Goal: Information Seeking & Learning: Learn about a topic

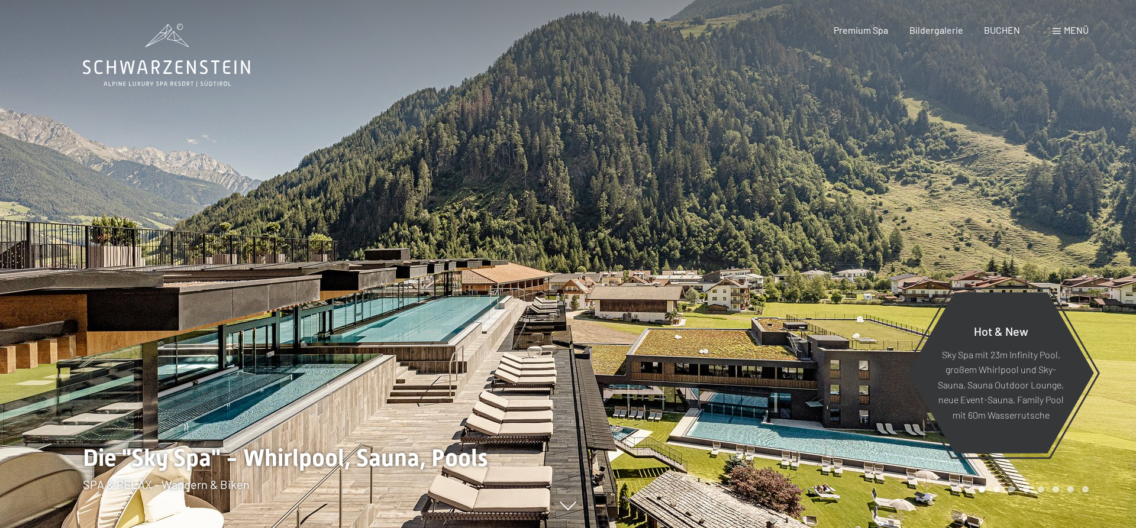
click at [1074, 35] on span "Menü" at bounding box center [1076, 29] width 25 height 11
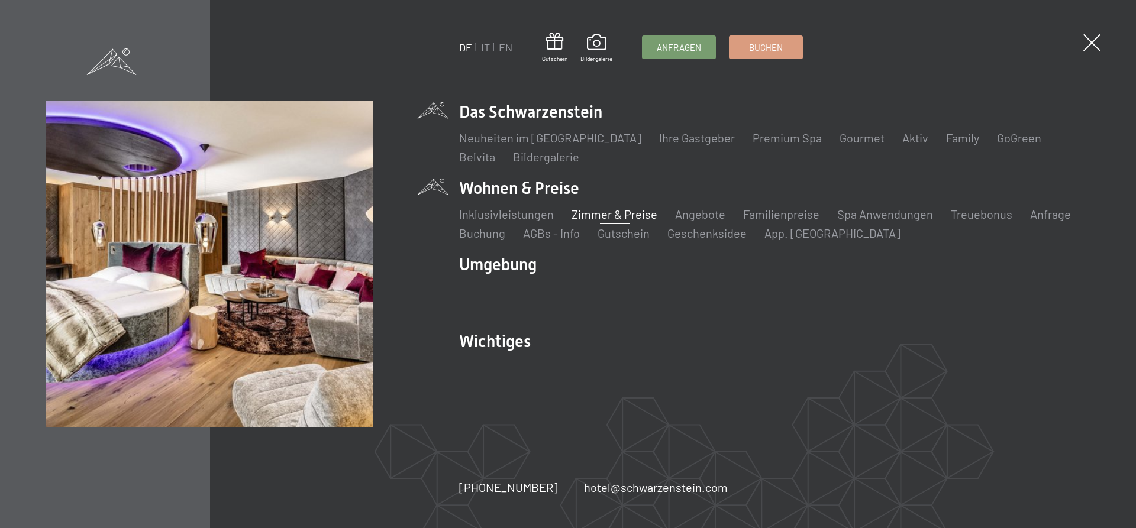
click at [590, 211] on link "Zimmer & Preise" at bounding box center [615, 214] width 86 height 14
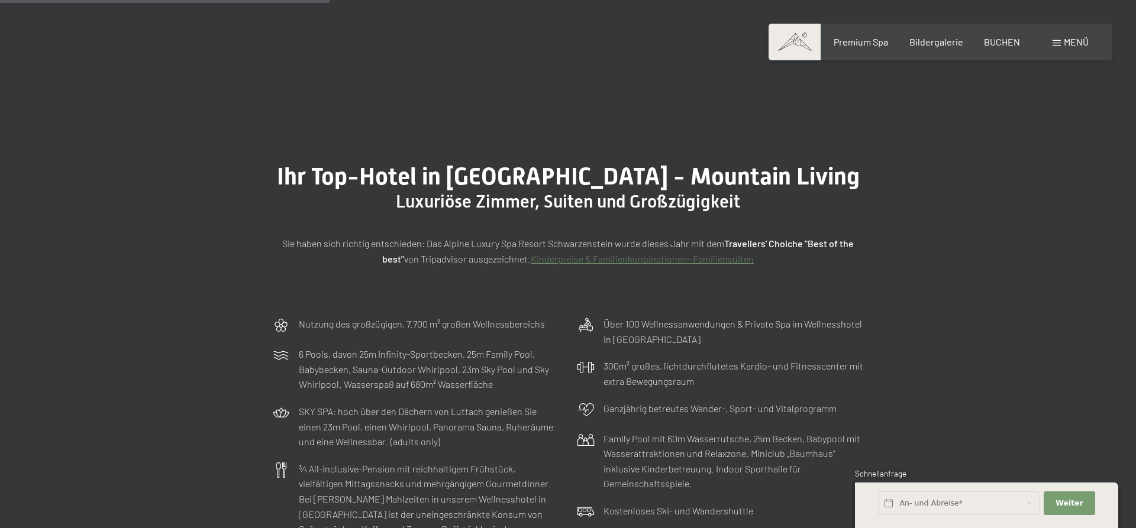
scroll to position [1107, 0]
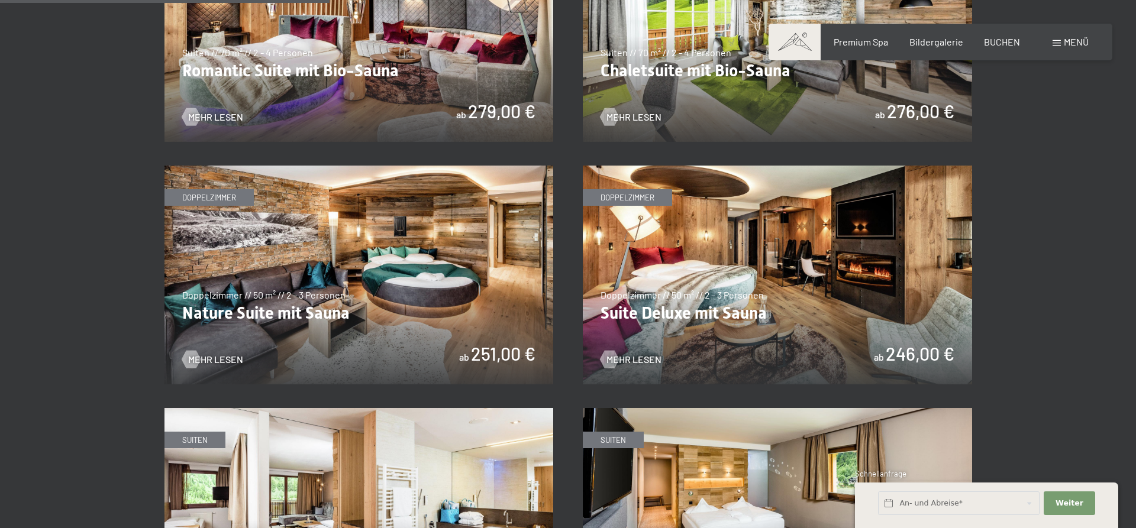
click at [227, 359] on span "Mehr Lesen" at bounding box center [215, 359] width 55 height 13
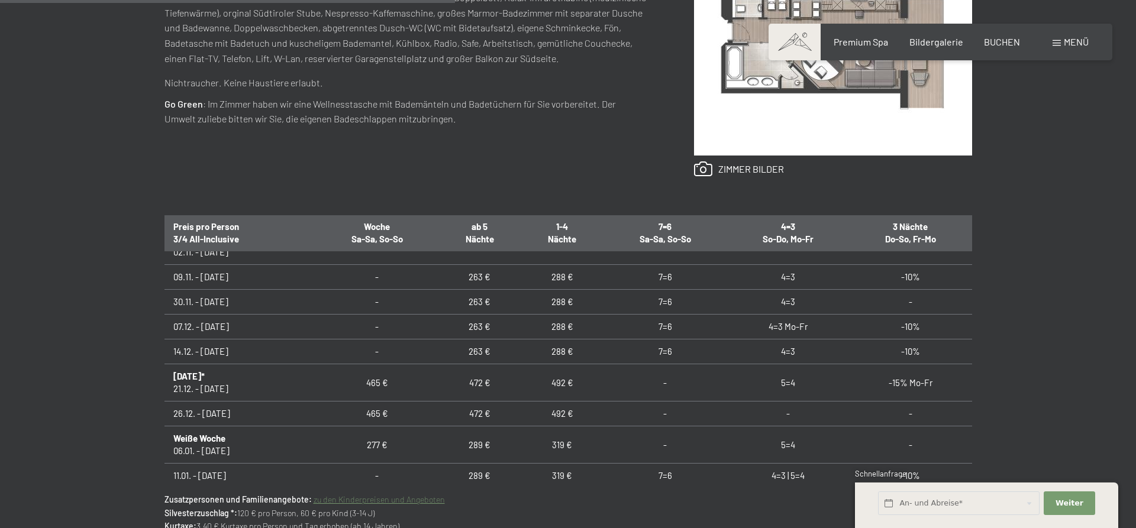
scroll to position [213, 0]
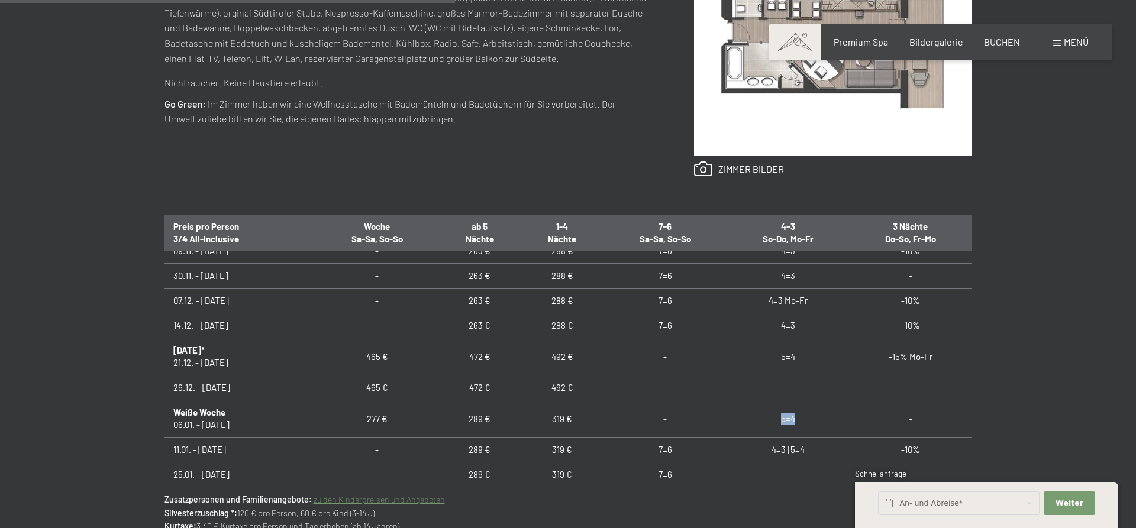
drag, startPoint x: 797, startPoint y: 420, endPoint x: 781, endPoint y: 421, distance: 16.0
click at [781, 421] on td "5=4" at bounding box center [788, 419] width 123 height 37
click at [795, 421] on td "5=4" at bounding box center [788, 419] width 123 height 37
drag, startPoint x: 797, startPoint y: 420, endPoint x: 790, endPoint y: 420, distance: 6.5
click at [790, 420] on td "5=4" at bounding box center [788, 419] width 123 height 37
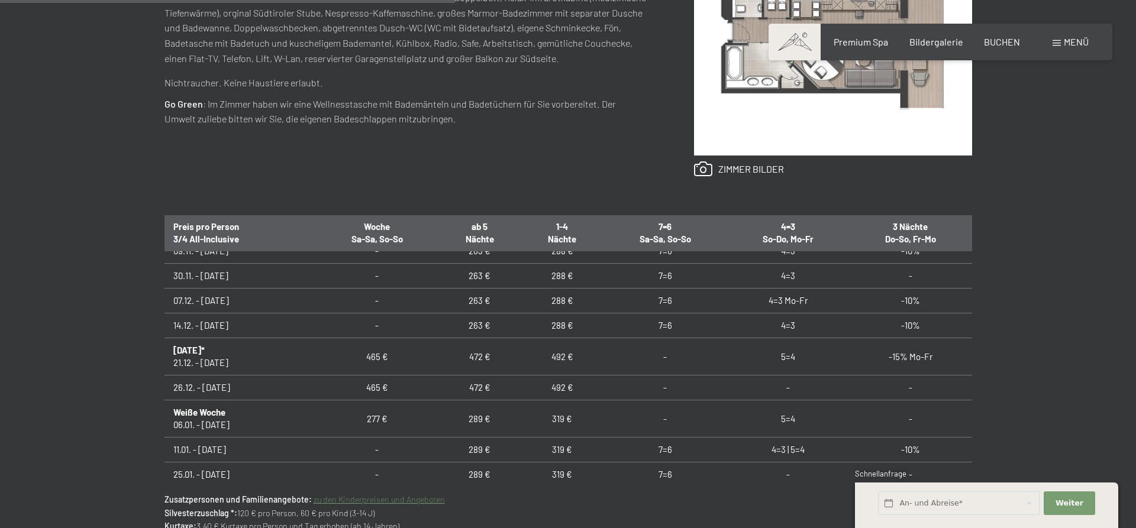
click at [797, 418] on td "5=4" at bounding box center [788, 419] width 123 height 37
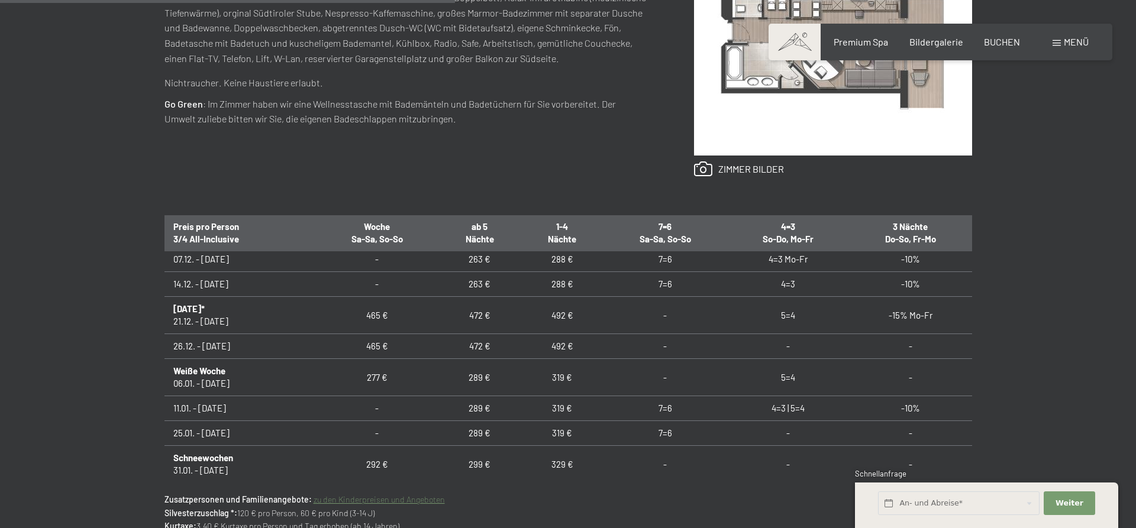
scroll to position [284, 0]
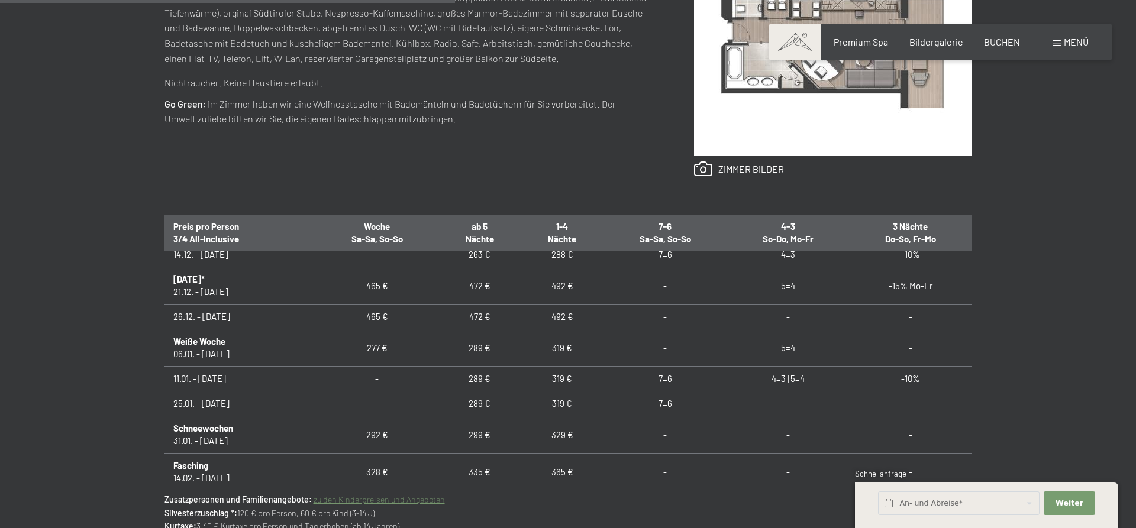
click at [791, 350] on td "5=4" at bounding box center [788, 348] width 123 height 37
click at [795, 347] on td "5=4" at bounding box center [788, 348] width 123 height 37
drag, startPoint x: 800, startPoint y: 349, endPoint x: 782, endPoint y: 352, distance: 18.6
click at [782, 352] on td "5=4" at bounding box center [788, 348] width 123 height 37
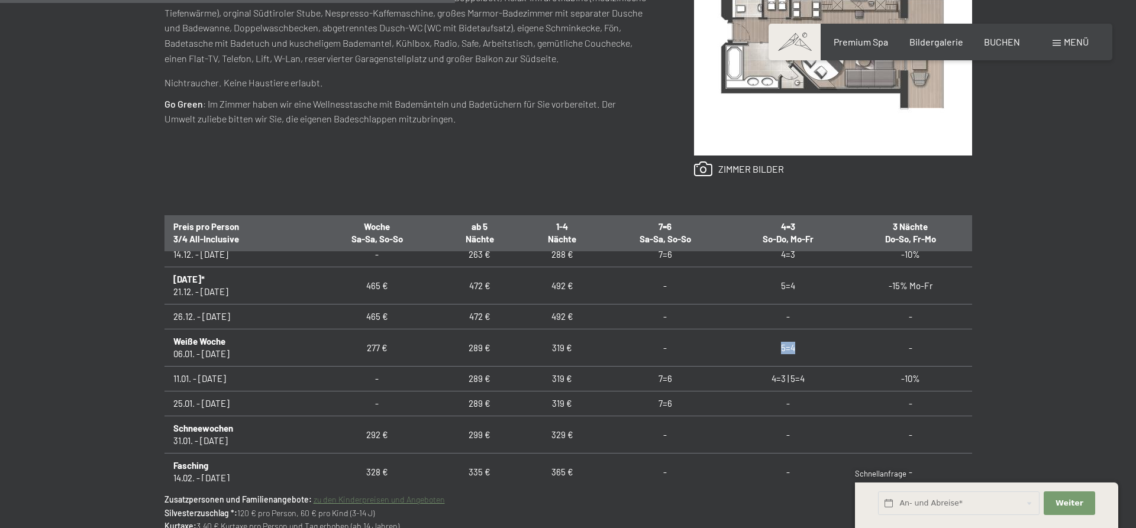
drag, startPoint x: 795, startPoint y: 348, endPoint x: 783, endPoint y: 351, distance: 12.8
click at [783, 351] on td "5=4" at bounding box center [788, 348] width 123 height 37
click at [223, 357] on td "Weiße Woche 06.01. - [DATE]" at bounding box center [240, 348] width 151 height 37
click at [797, 351] on td "5=4" at bounding box center [788, 348] width 123 height 37
click at [794, 349] on td "5=4" at bounding box center [788, 348] width 123 height 37
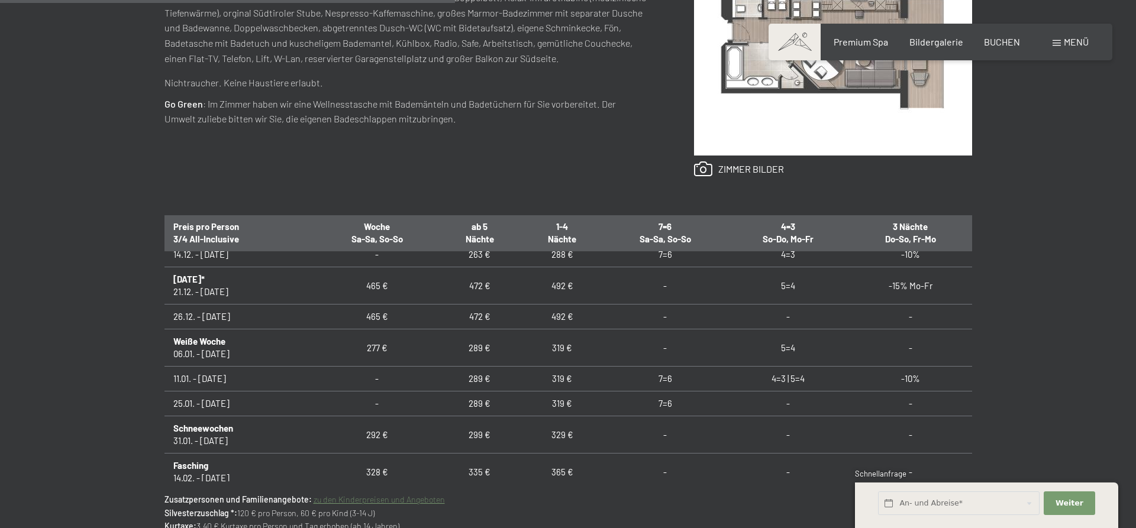
click at [785, 381] on td "4=3 | 5=4" at bounding box center [788, 379] width 123 height 25
click at [788, 349] on td "5=4" at bounding box center [788, 348] width 123 height 37
drag, startPoint x: 783, startPoint y: 347, endPoint x: 799, endPoint y: 347, distance: 16.0
click at [799, 347] on td "5=4" at bounding box center [788, 348] width 123 height 37
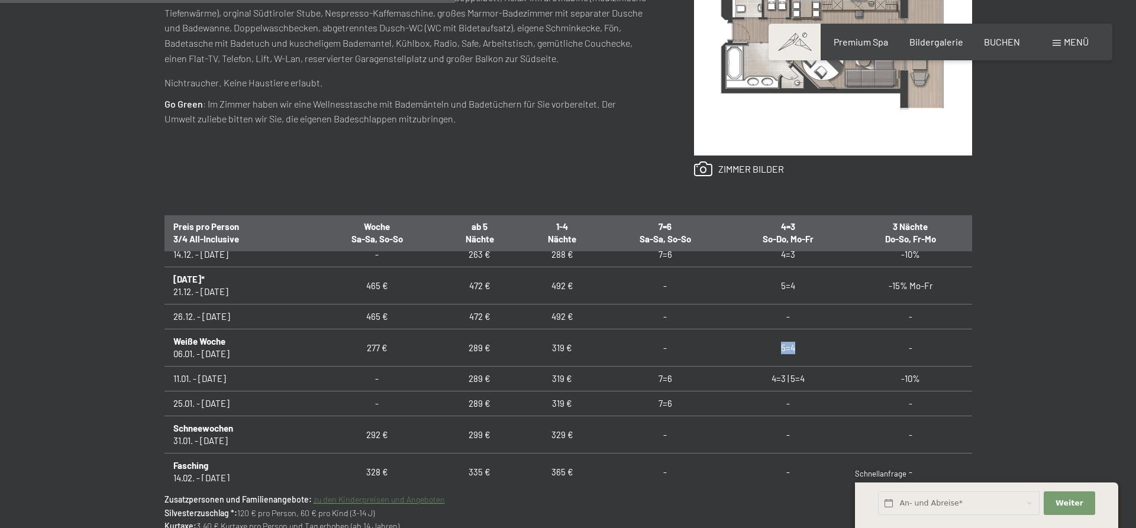
drag, startPoint x: 778, startPoint y: 350, endPoint x: 798, endPoint y: 350, distance: 20.1
click at [798, 350] on td "5=4" at bounding box center [788, 348] width 123 height 37
click at [790, 350] on td "5=4" at bounding box center [788, 348] width 123 height 37
drag, startPoint x: 781, startPoint y: 351, endPoint x: 797, endPoint y: 350, distance: 16.0
click at [797, 351] on td "5=4" at bounding box center [788, 348] width 123 height 37
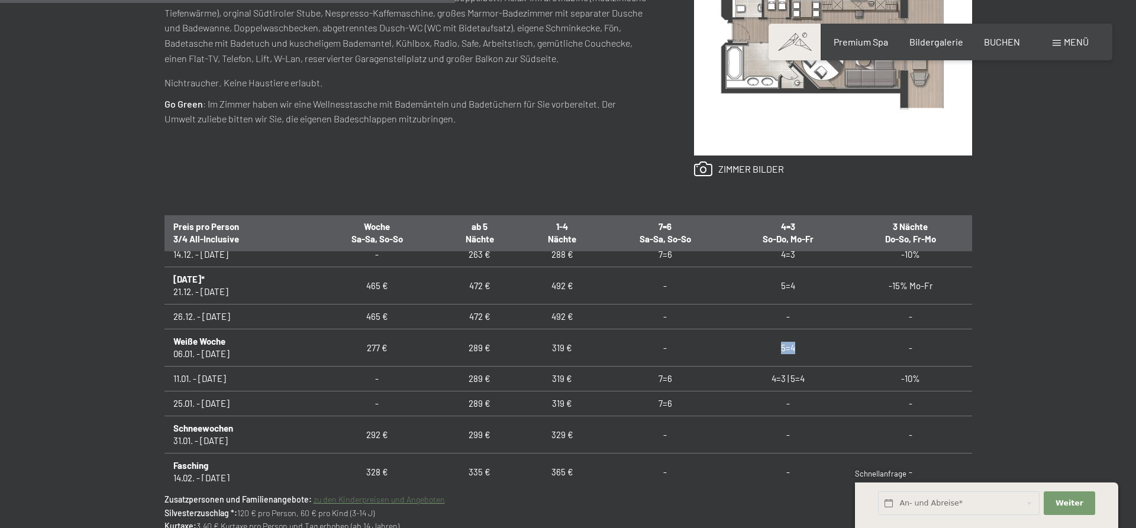
click at [785, 350] on td "5=4" at bounding box center [788, 348] width 123 height 37
drag, startPoint x: 780, startPoint y: 350, endPoint x: 800, endPoint y: 350, distance: 19.5
click at [800, 350] on td "5=4" at bounding box center [788, 348] width 123 height 37
click at [788, 350] on td "5=4" at bounding box center [788, 348] width 123 height 37
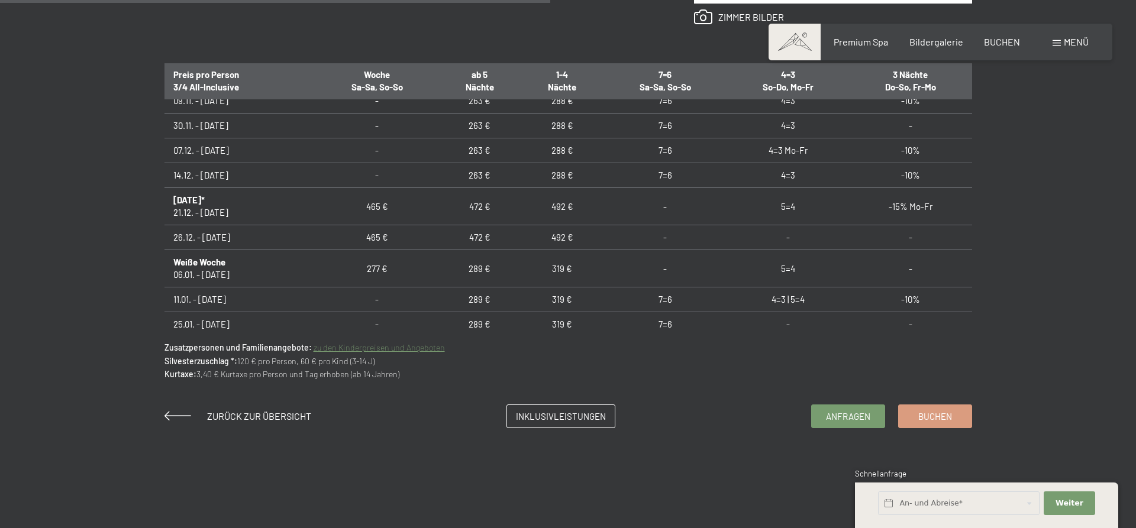
scroll to position [213, 0]
drag, startPoint x: 793, startPoint y: 267, endPoint x: 778, endPoint y: 266, distance: 14.8
click at [778, 268] on td "5=4" at bounding box center [788, 267] width 123 height 37
click at [784, 269] on td "5=4" at bounding box center [788, 267] width 123 height 37
drag, startPoint x: 794, startPoint y: 268, endPoint x: 778, endPoint y: 266, distance: 16.6
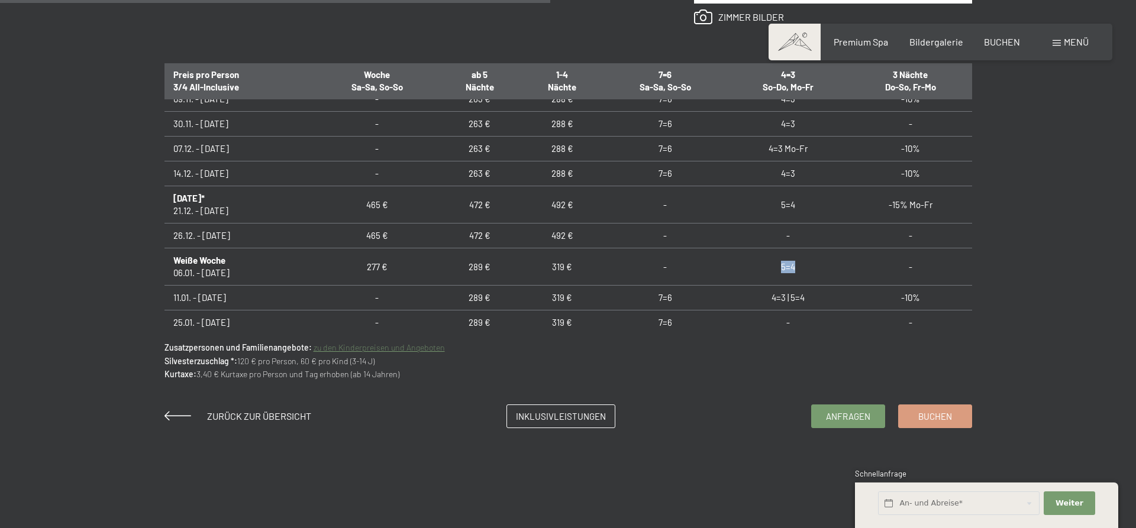
click at [778, 266] on td "5=4" at bounding box center [788, 267] width 123 height 37
click at [785, 266] on td "5=4" at bounding box center [788, 267] width 123 height 37
click at [787, 202] on td "5=4" at bounding box center [788, 204] width 123 height 37
click at [797, 205] on td "5=4" at bounding box center [788, 204] width 123 height 37
click at [789, 205] on td "5=4" at bounding box center [788, 204] width 123 height 37
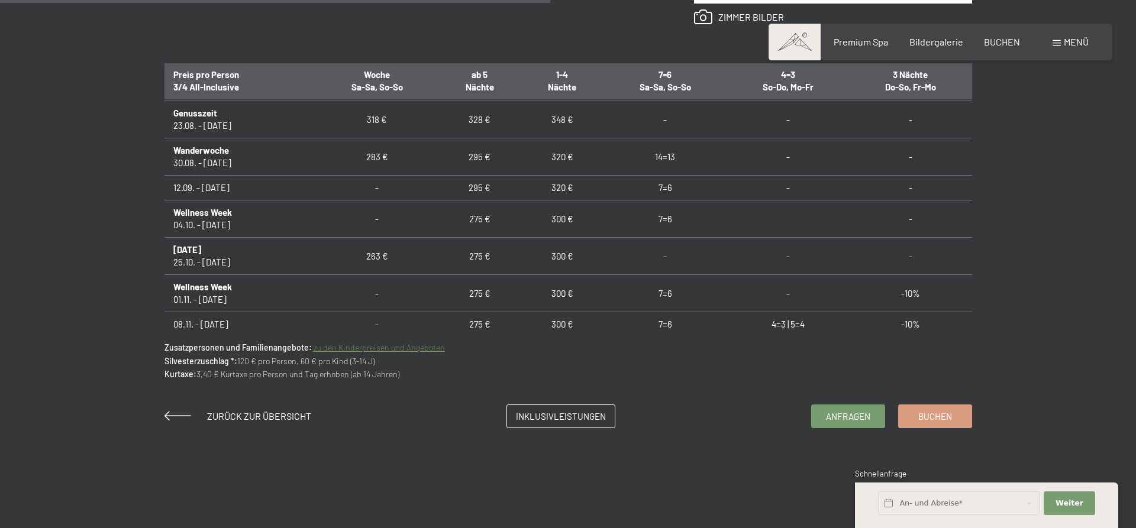
scroll to position [1077, 0]
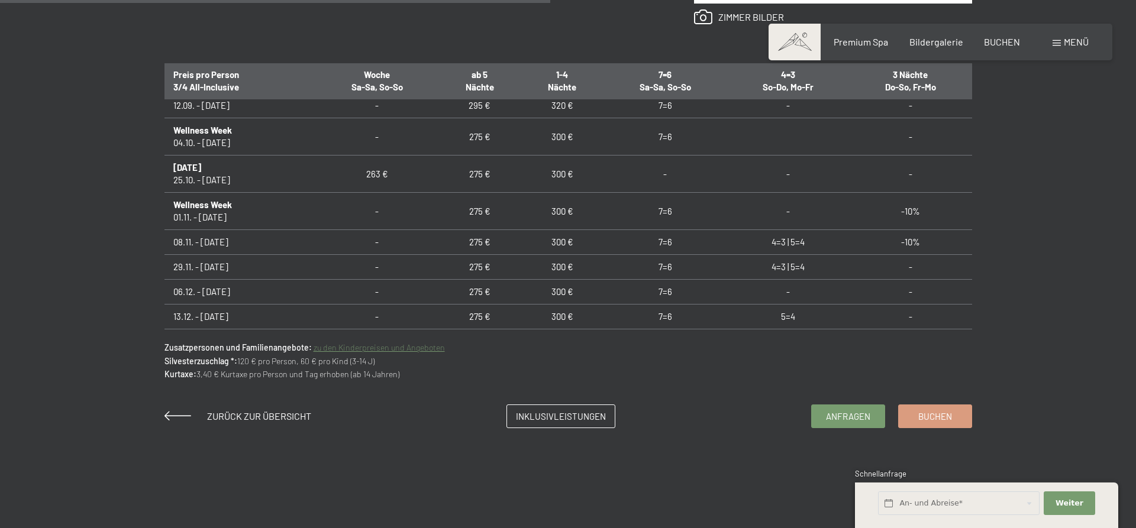
click at [797, 241] on td "4=3 | 5=4" at bounding box center [788, 242] width 123 height 25
drag, startPoint x: 791, startPoint y: 244, endPoint x: 800, endPoint y: 244, distance: 8.9
click at [800, 244] on td "4=3 | 5=4" at bounding box center [788, 242] width 123 height 25
click at [795, 241] on td "4=3 | 5=4" at bounding box center [788, 242] width 123 height 25
drag, startPoint x: 791, startPoint y: 245, endPoint x: 807, endPoint y: 243, distance: 16.7
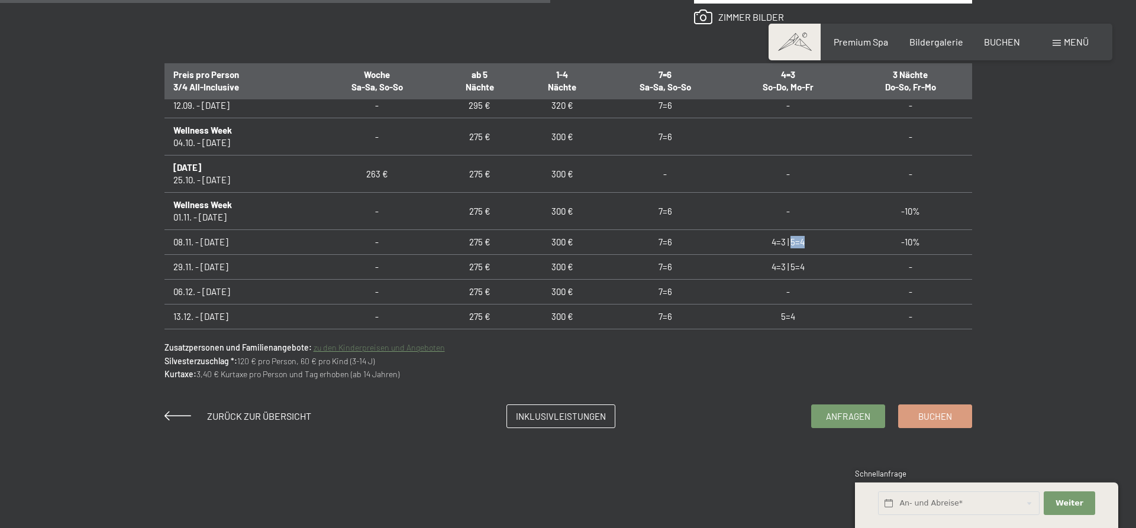
click at [807, 243] on td "4=3 | 5=4" at bounding box center [788, 242] width 123 height 25
click at [810, 243] on td "4=3 | 5=4" at bounding box center [788, 242] width 123 height 25
click at [796, 243] on td "4=3 | 5=4" at bounding box center [788, 242] width 123 height 25
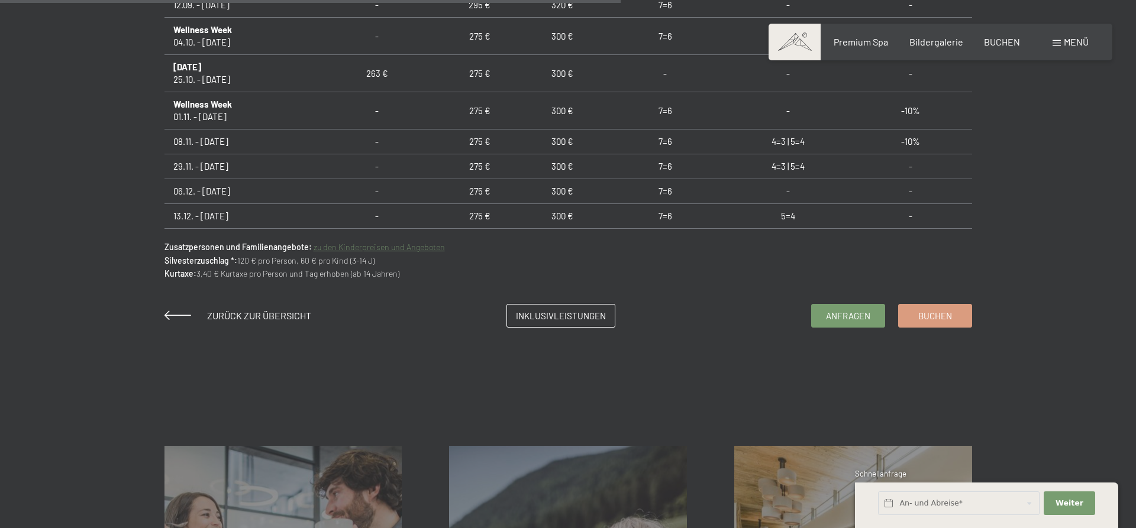
scroll to position [152, 0]
